Goal: Task Accomplishment & Management: Manage account settings

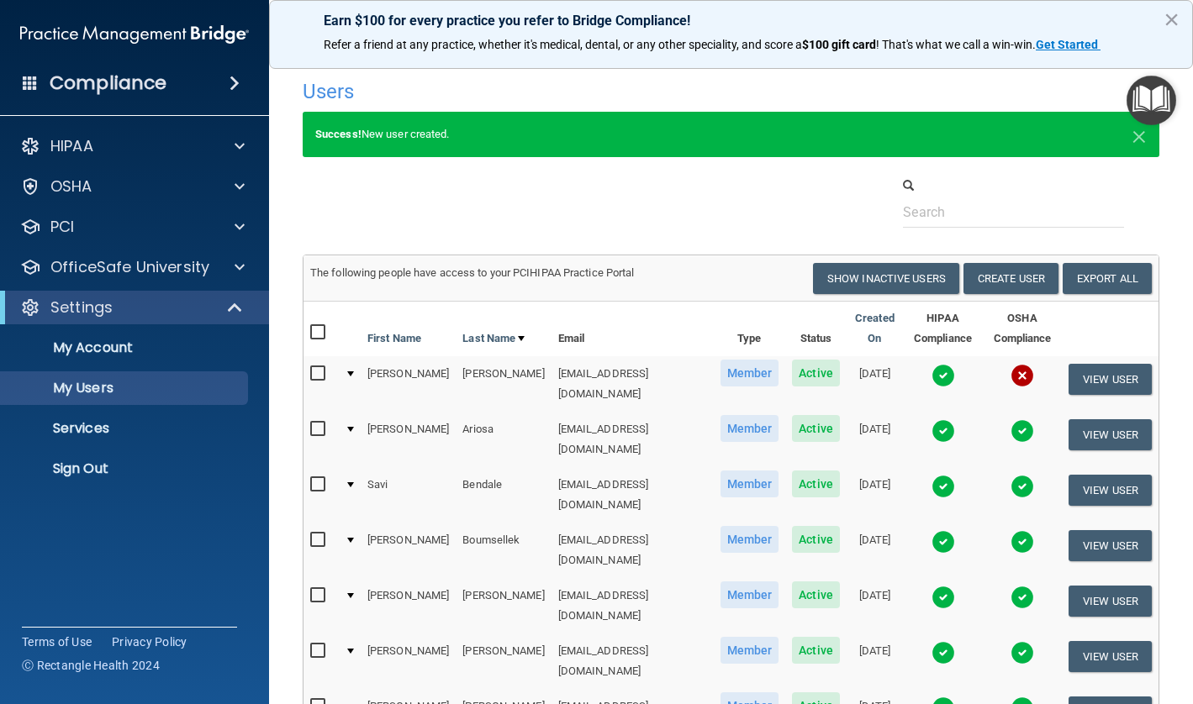
select select "20"
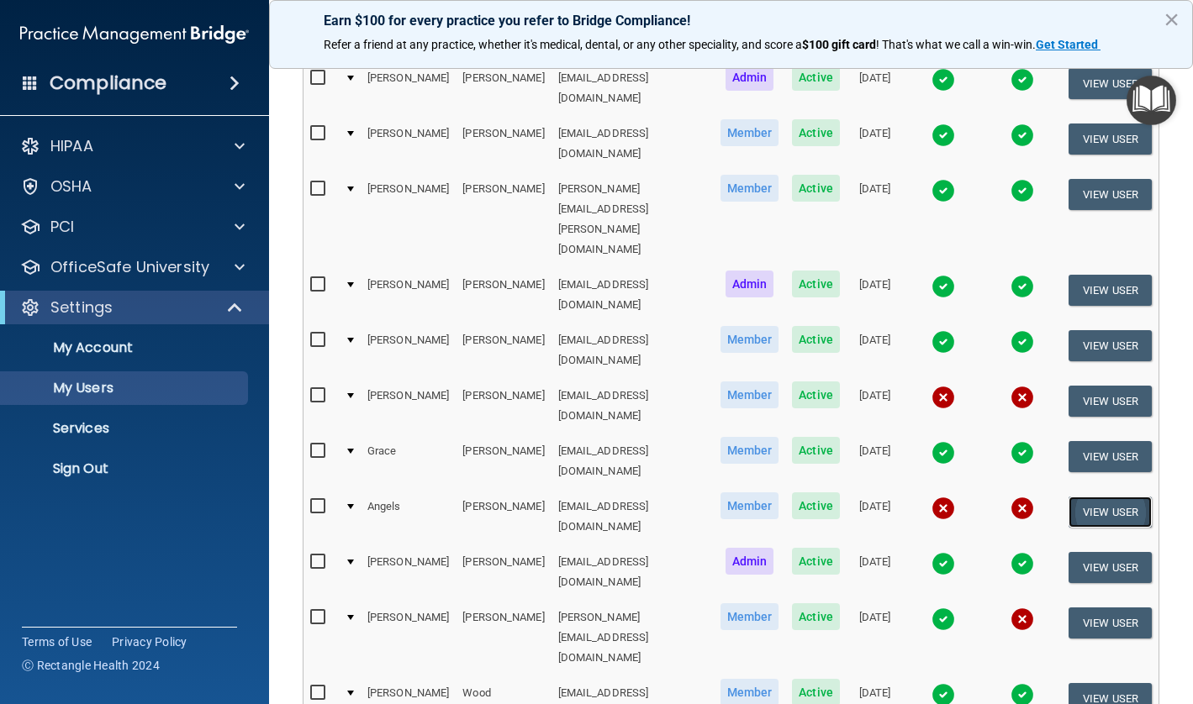
click at [1085, 497] on button "View User" at bounding box center [1109, 512] width 83 height 31
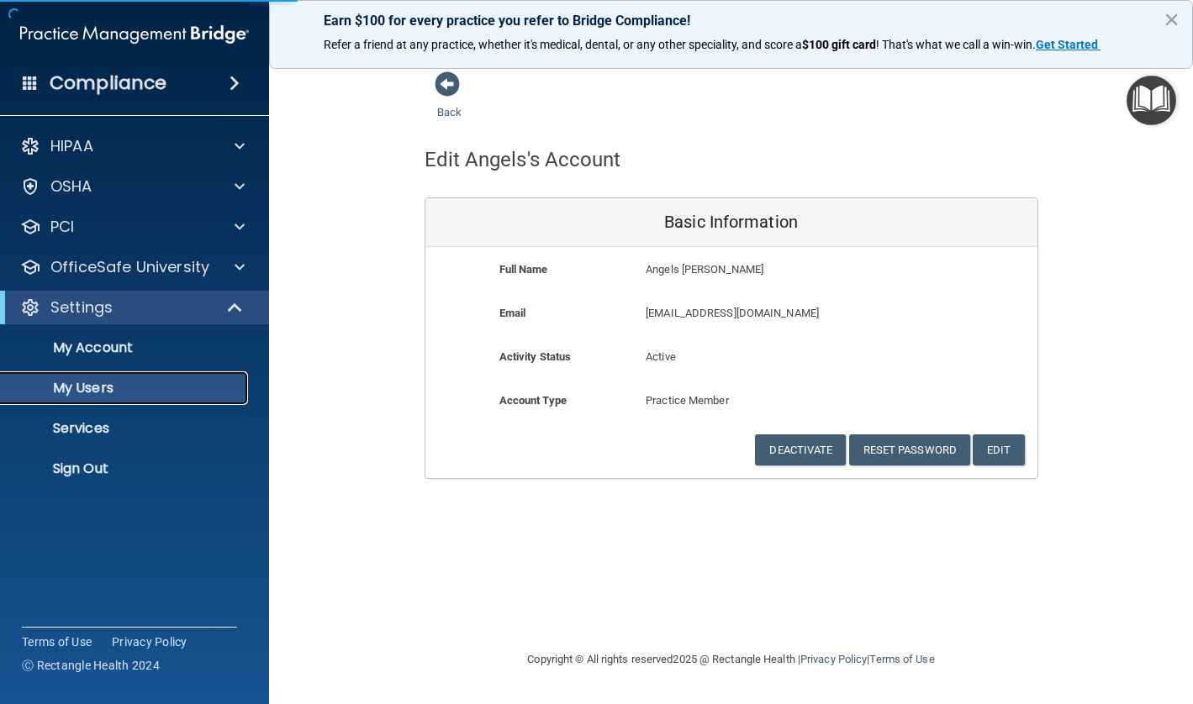
click at [139, 387] on p "My Users" at bounding box center [125, 388] width 229 height 17
select select "20"
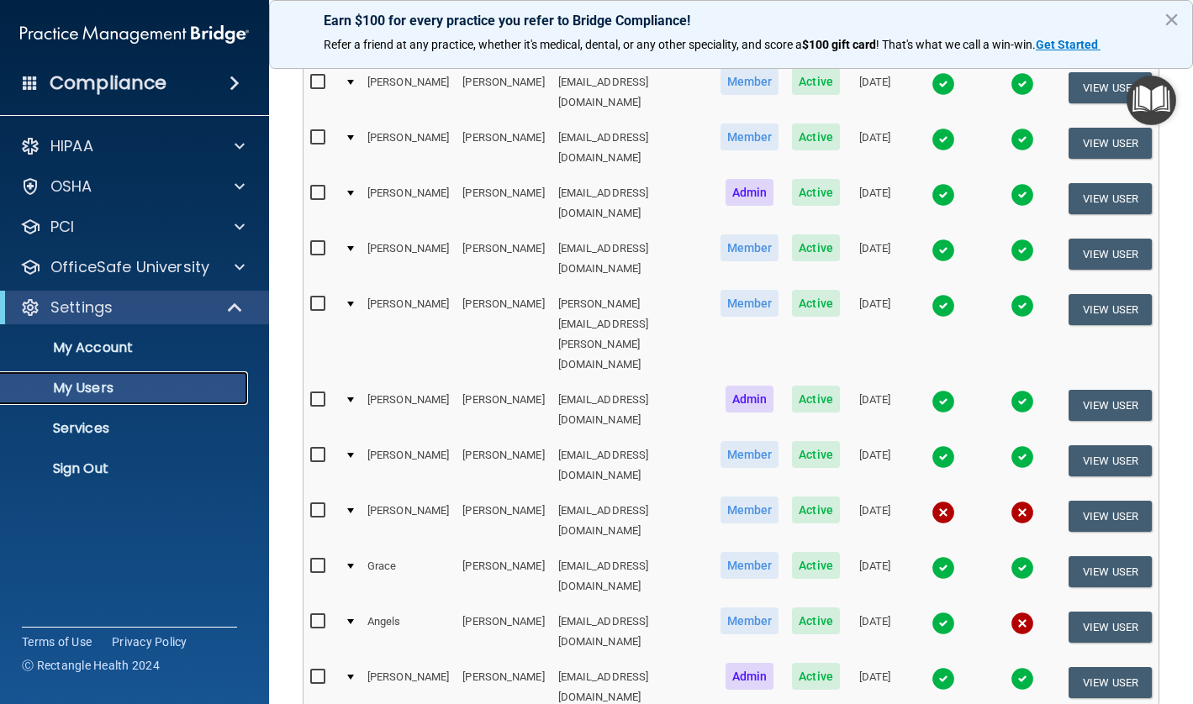
scroll to position [588, 0]
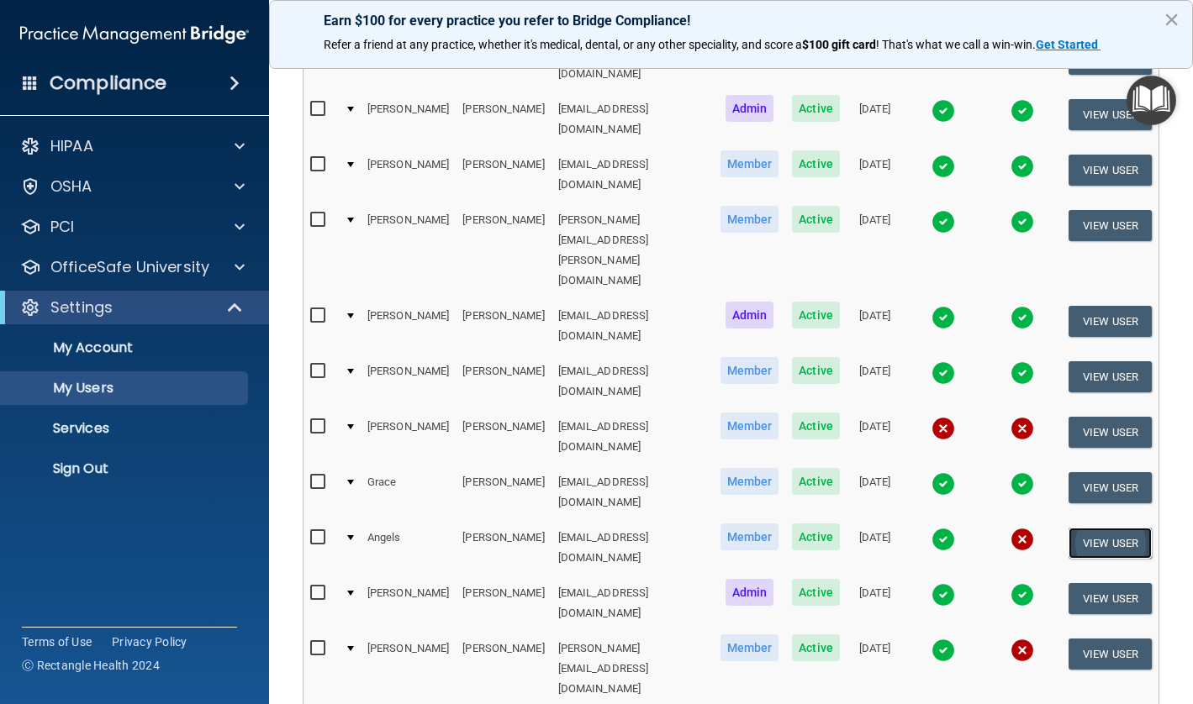
click at [1089, 528] on button "View User" at bounding box center [1109, 543] width 83 height 31
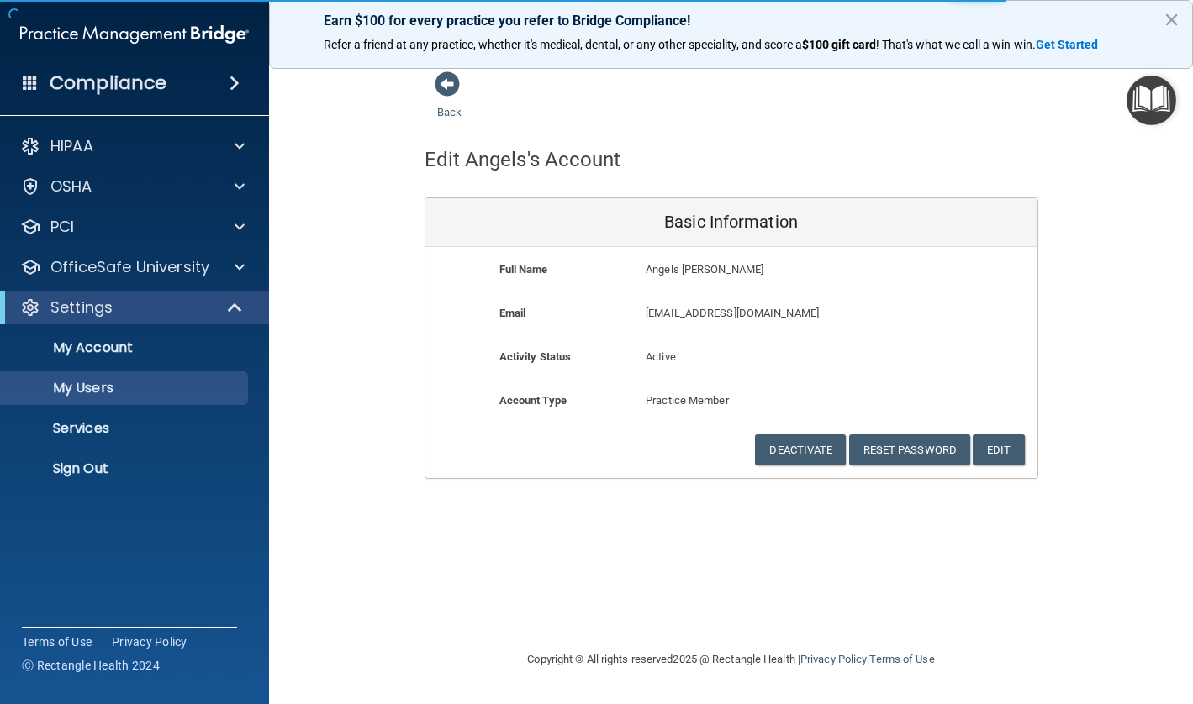
select select "20"
